Goal: Check status

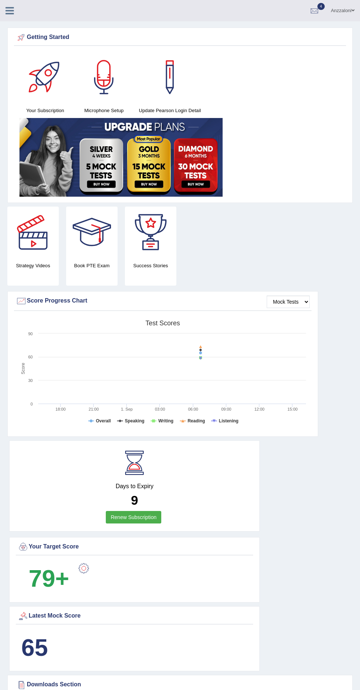
click at [15, 2] on div at bounding box center [13, 8] width 26 height 16
click at [10, 10] on icon at bounding box center [10, 11] width 8 height 10
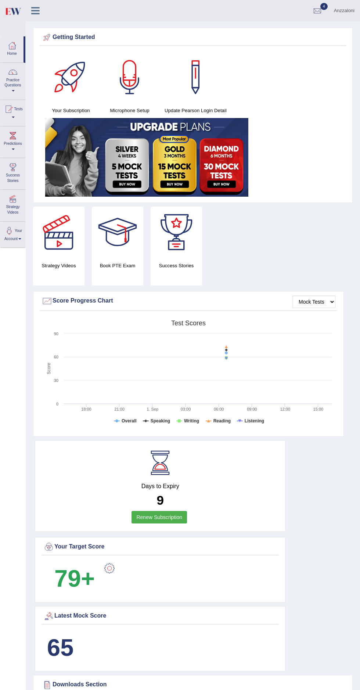
click at [8, 104] on div at bounding box center [8, 109] width 11 height 11
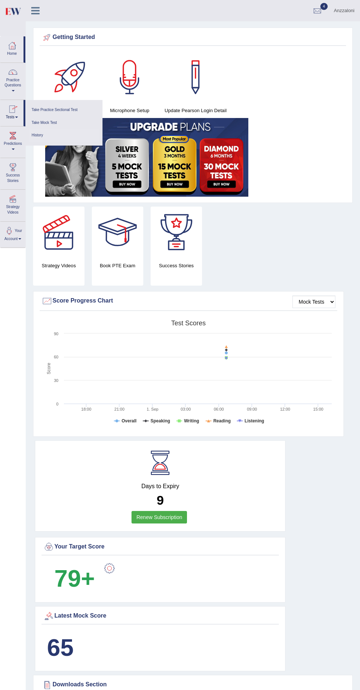
click at [44, 139] on link "History" at bounding box center [64, 135] width 70 height 13
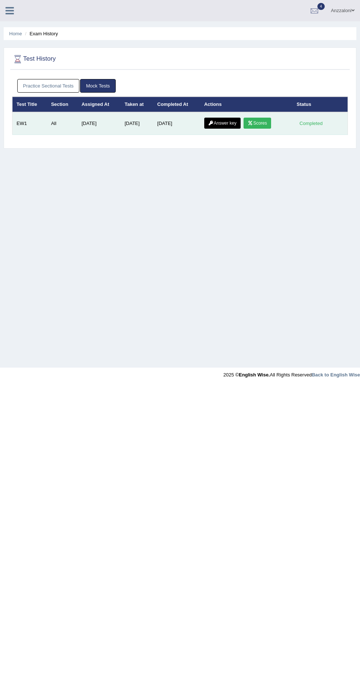
click at [251, 122] on icon at bounding box center [251, 123] width 6 height 4
